Goal: Navigation & Orientation: Find specific page/section

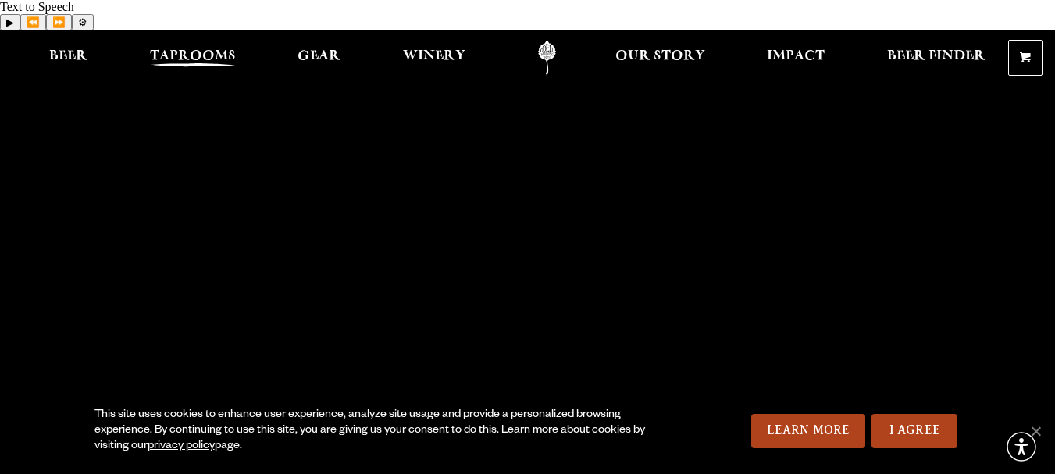
click at [206, 50] on span "Taprooms" at bounding box center [193, 56] width 86 height 12
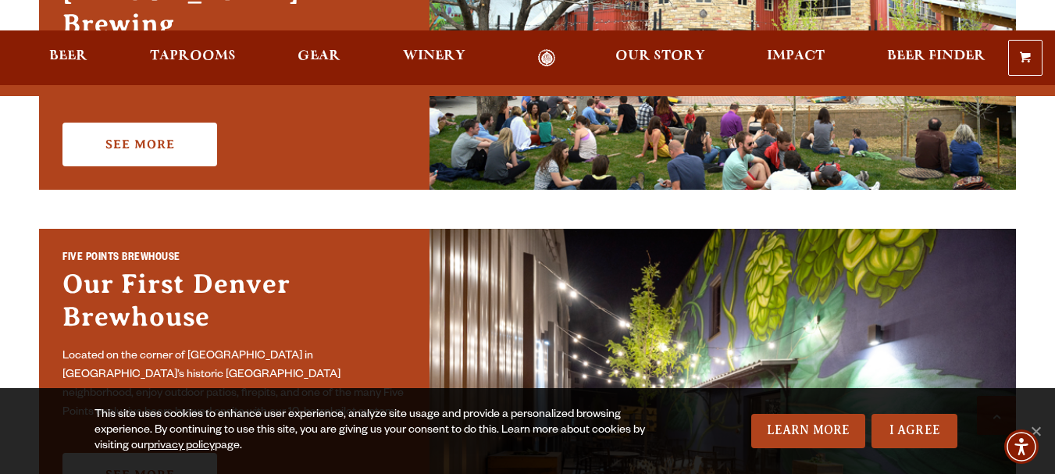
scroll to position [937, 0]
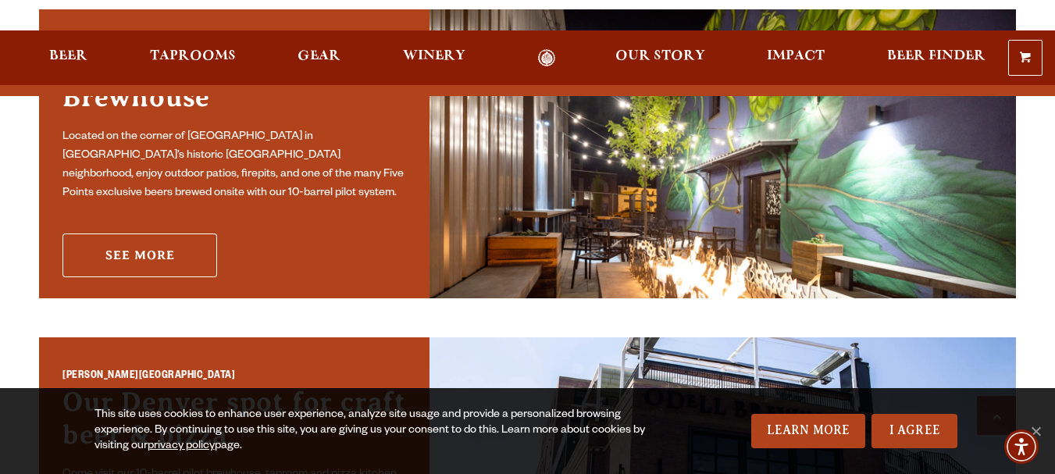
click at [132, 233] on link "See More" at bounding box center [139, 255] width 155 height 44
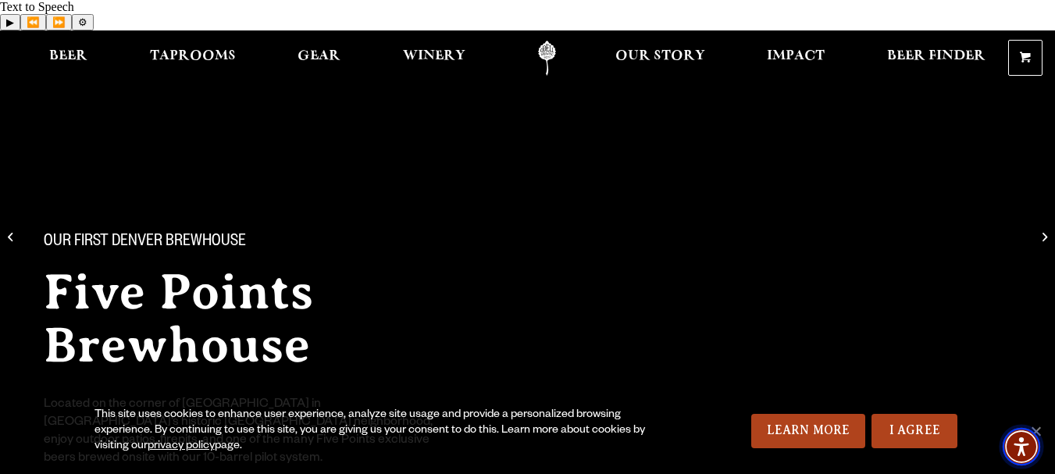
click at [1038, 428] on img "Accessibility Menu" at bounding box center [1020, 446] width 37 height 37
click at [1041, 424] on span "Accessibility Menu" at bounding box center [1021, 446] width 55 height 55
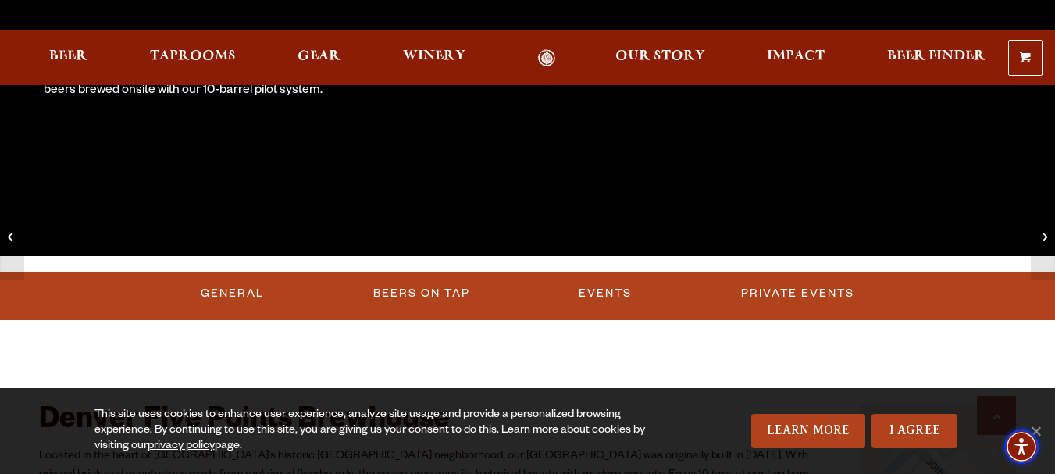
scroll to position [546, 0]
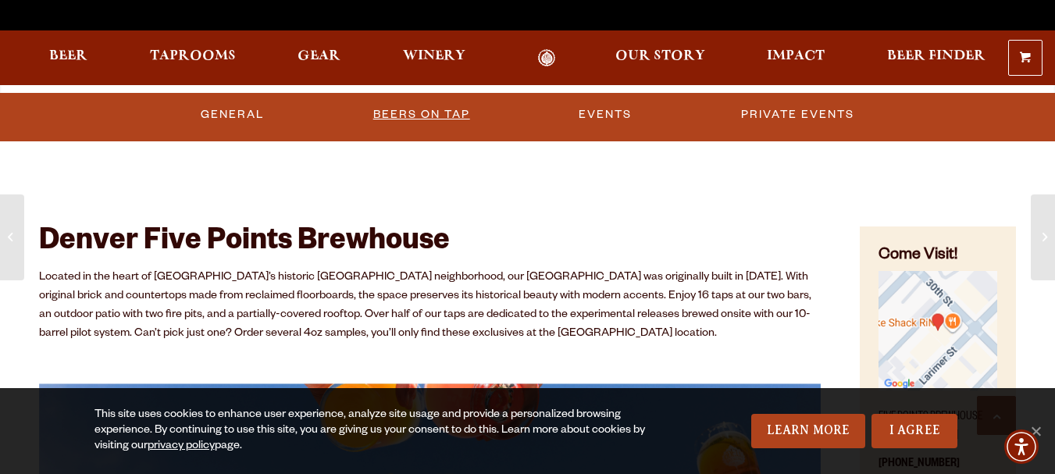
click at [437, 97] on link "Beers on Tap" at bounding box center [421, 115] width 109 height 36
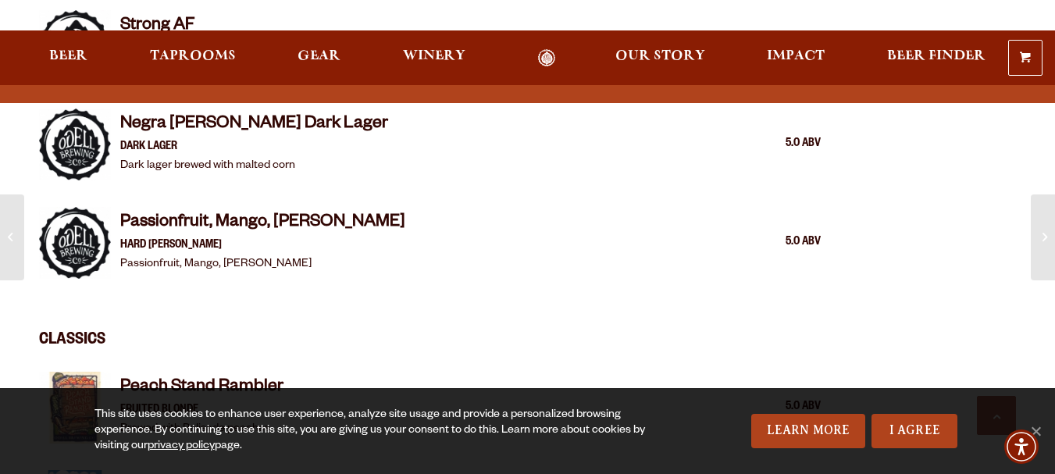
scroll to position [2535, 0]
